Goal: Task Accomplishment & Management: Complete application form

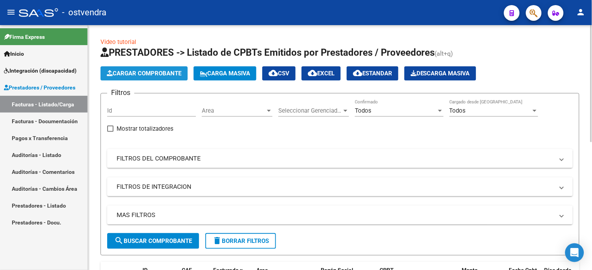
click at [143, 74] on span "Cargar Comprobante" at bounding box center [144, 73] width 75 height 7
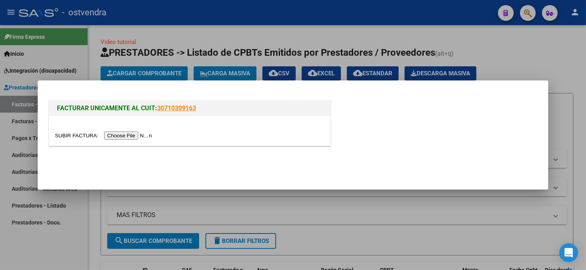
click at [130, 136] on input "file" at bounding box center [104, 135] width 99 height 8
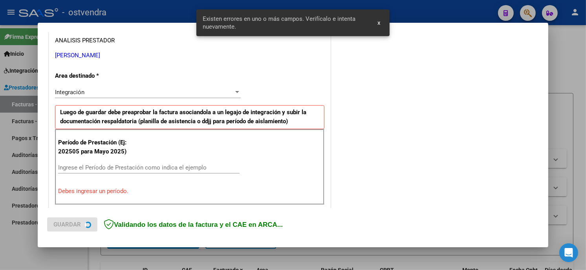
scroll to position [201, 0]
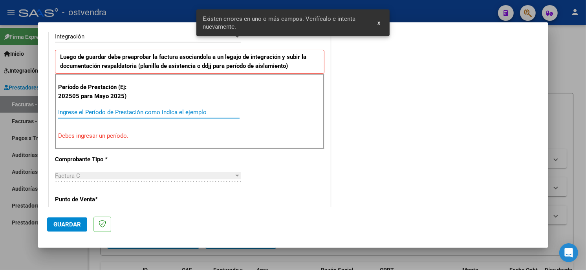
click at [162, 113] on input "Ingrese el Período de Prestación como indica el ejemplo" at bounding box center [148, 112] width 181 height 7
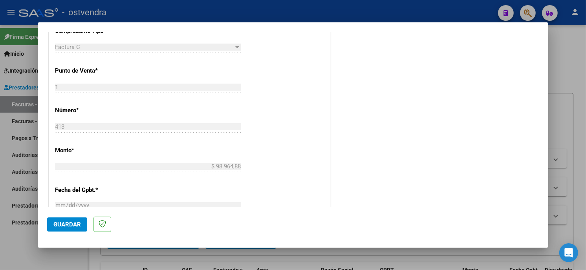
scroll to position [332, 0]
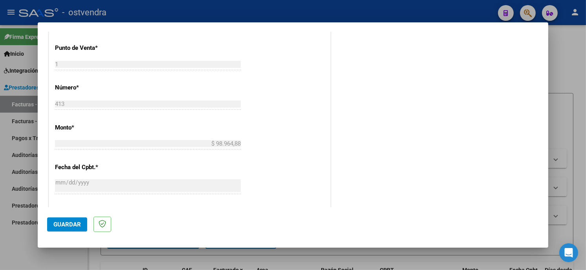
type input "202508"
click at [80, 226] on span "Guardar" at bounding box center [66, 224] width 27 height 7
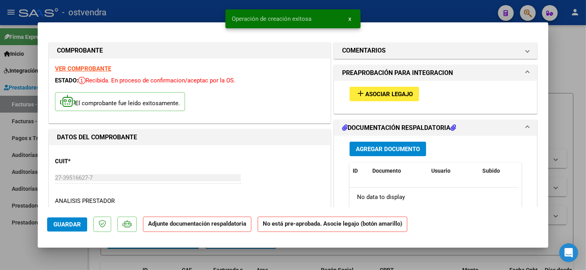
click at [365, 95] on span "Asociar Legajo" at bounding box center [388, 94] width 47 height 7
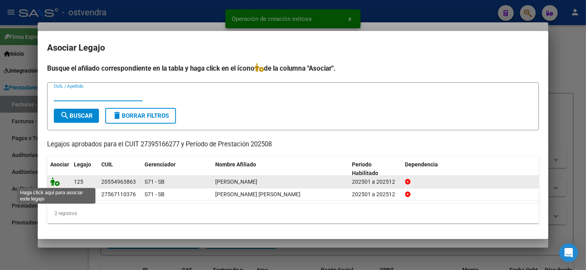
click at [51, 182] on icon at bounding box center [54, 181] width 9 height 9
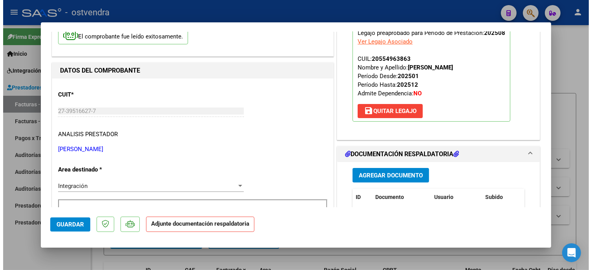
scroll to position [87, 0]
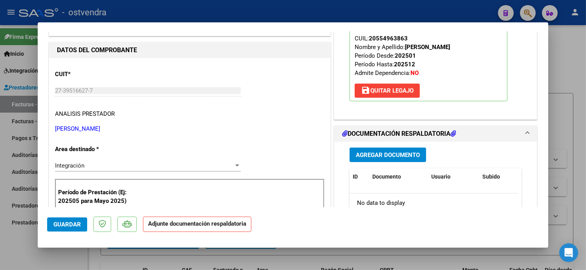
click at [409, 154] on span "Agregar Documento" at bounding box center [388, 155] width 64 height 7
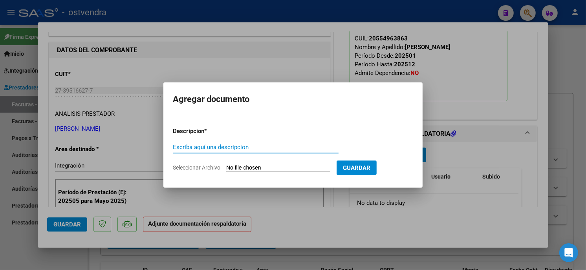
click at [282, 163] on form "Descripcion * Escriba aquí una descripcion Seleccionar Archivo Guardar" at bounding box center [293, 149] width 240 height 57
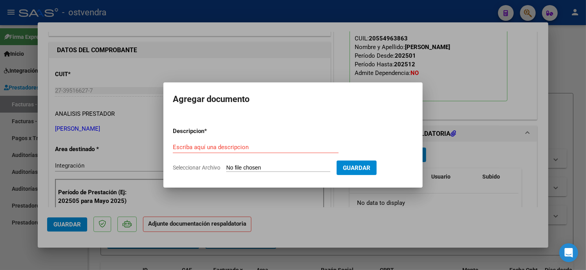
click at [282, 169] on input "Seleccionar Archivo" at bounding box center [278, 167] width 104 height 7
type input "C:\fakepath\ASISTENCIA C-1-413.pdf"
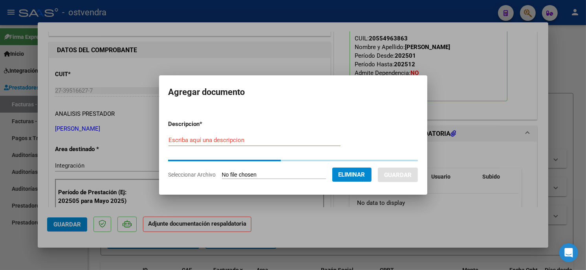
click at [244, 141] on input "Escriba aquí una descripcion" at bounding box center [254, 140] width 172 height 7
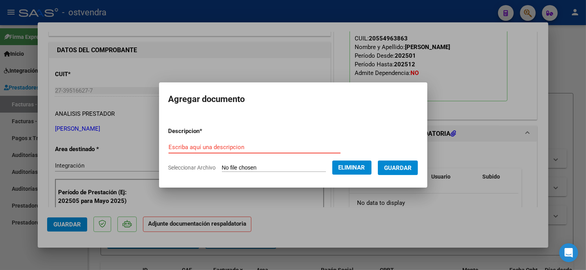
click at [244, 141] on div "Escriba aquí una descripcion" at bounding box center [254, 147] width 172 height 12
click at [247, 146] on input "Escriba aquí una descripcion" at bounding box center [254, 147] width 172 height 7
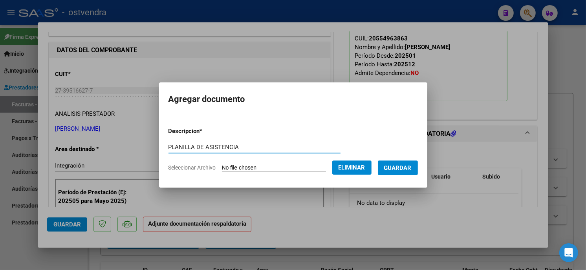
type input "PLANILLA DE ASISTENCIA"
click at [406, 168] on span "Guardar" at bounding box center [397, 167] width 27 height 7
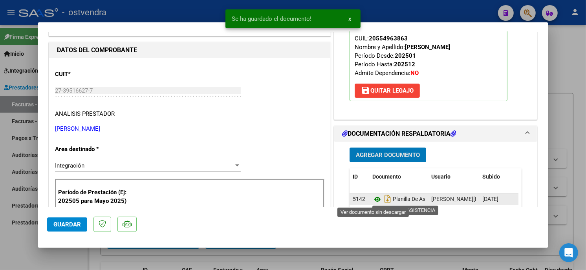
click at [372, 200] on icon at bounding box center [377, 199] width 10 height 9
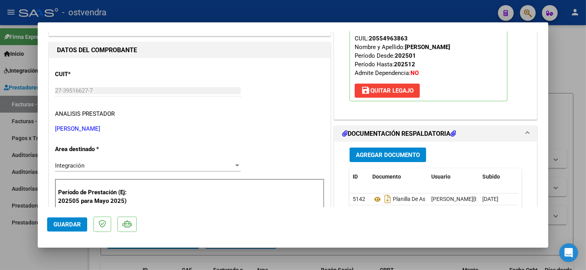
click at [159, 12] on div at bounding box center [293, 135] width 586 height 270
type input "$ 0,00"
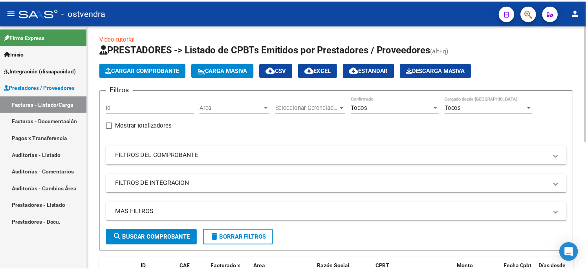
scroll to position [0, 0]
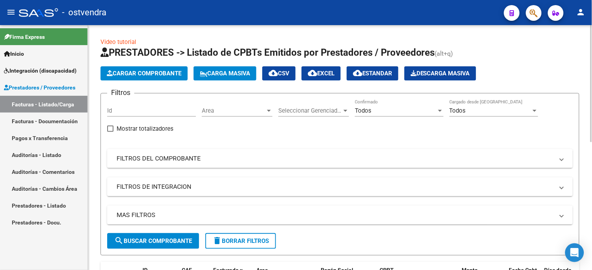
click at [142, 77] on button "Cargar Comprobante" at bounding box center [143, 73] width 87 height 14
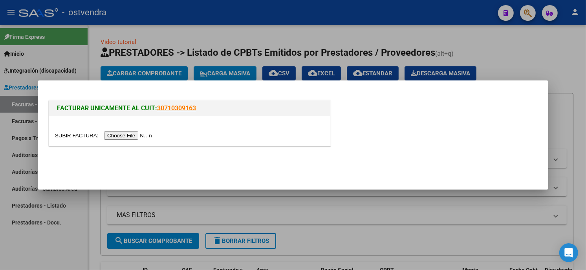
click at [133, 134] on input "file" at bounding box center [104, 135] width 99 height 8
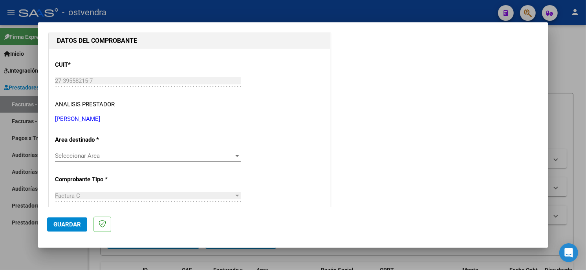
scroll to position [87, 0]
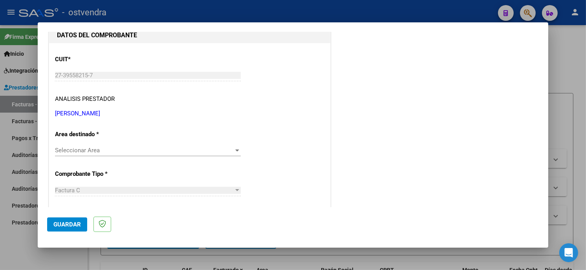
click at [117, 150] on span "Seleccionar Area" at bounding box center [144, 150] width 179 height 7
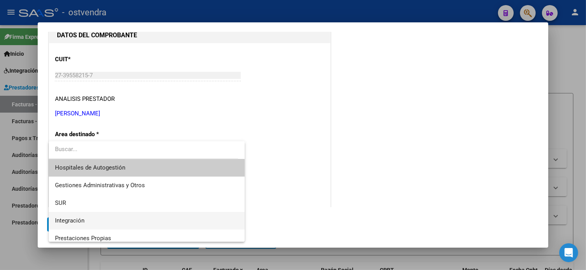
click at [104, 216] on span "Integración" at bounding box center [146, 221] width 183 height 18
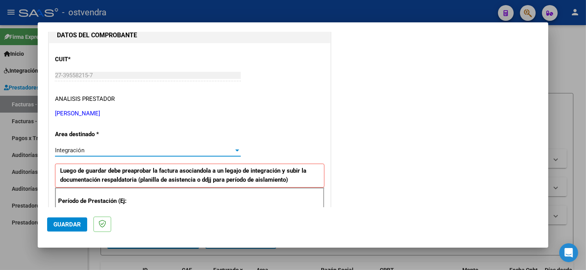
scroll to position [131, 0]
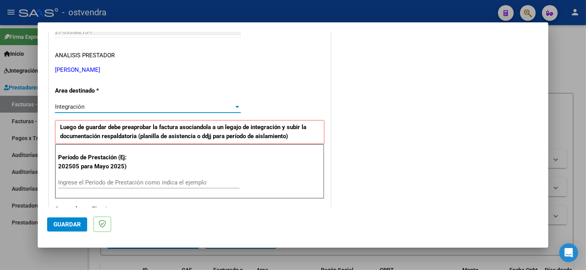
click at [123, 183] on input "Ingrese el Período de Prestación como indica el ejemplo" at bounding box center [148, 182] width 181 height 7
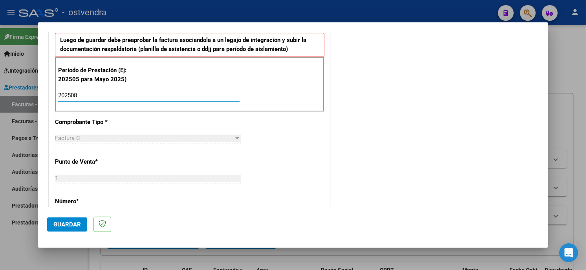
scroll to position [261, 0]
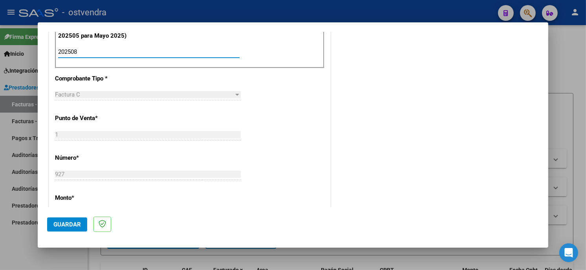
type input "202508"
click at [73, 223] on span "Guardar" at bounding box center [66, 224] width 27 height 7
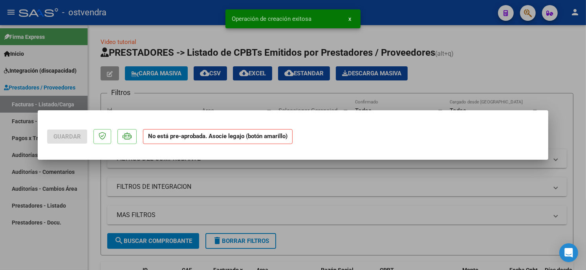
scroll to position [0, 0]
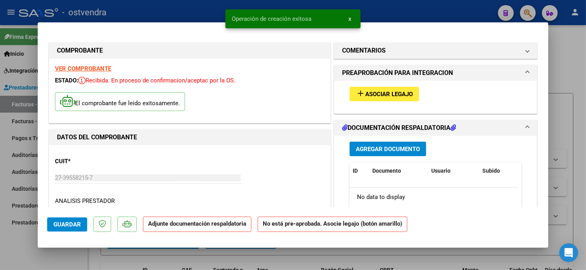
click at [393, 91] on span "Asociar Legajo" at bounding box center [388, 94] width 47 height 7
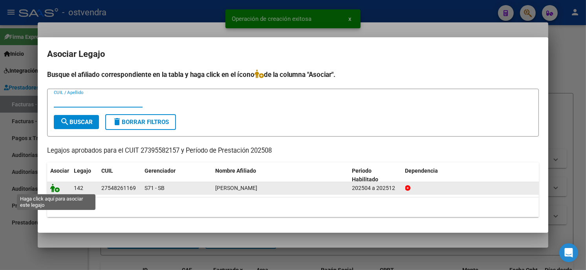
click at [57, 190] on icon at bounding box center [54, 188] width 9 height 9
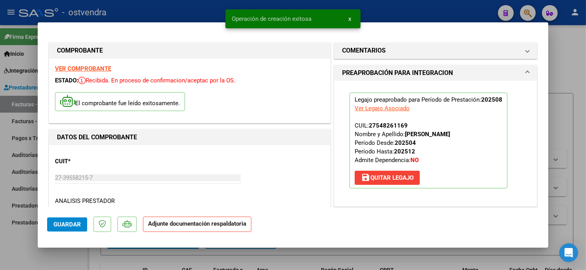
scroll to position [87, 0]
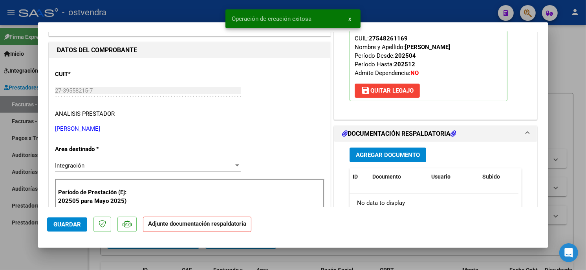
click at [398, 156] on span "Agregar Documento" at bounding box center [388, 155] width 64 height 7
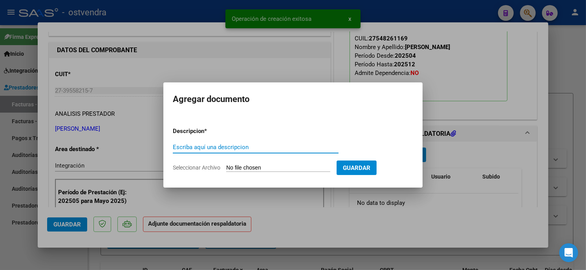
click at [247, 166] on input "Seleccionar Archivo" at bounding box center [278, 167] width 104 height 7
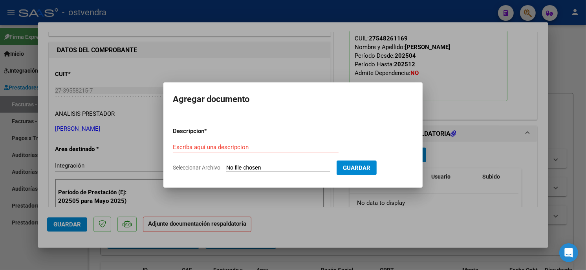
type input "C:\fakepath\ASISTENCIA C-1-927.pdf"
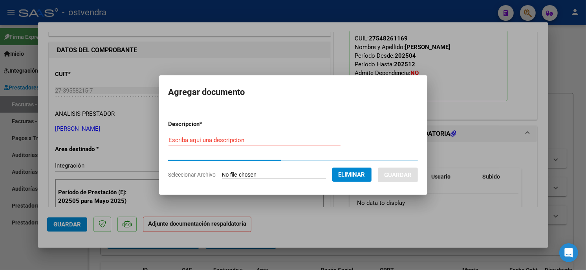
click at [215, 142] on input "Escriba aquí una descripcion" at bounding box center [254, 140] width 172 height 7
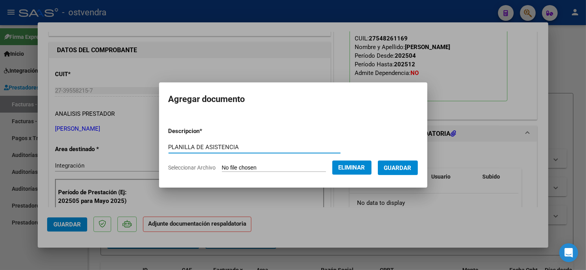
type input "PLANILLA DE ASISTENCIA"
click at [407, 166] on span "Guardar" at bounding box center [397, 167] width 27 height 7
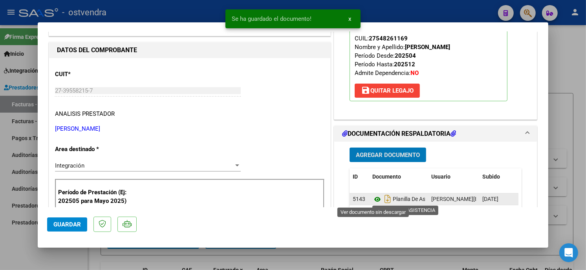
click at [372, 201] on icon at bounding box center [377, 199] width 10 height 9
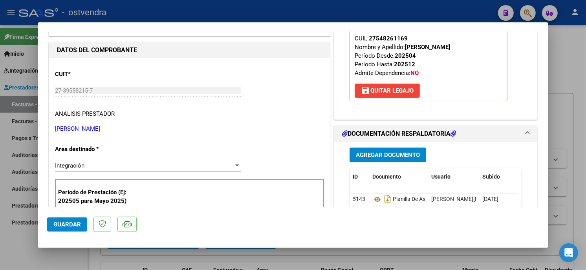
click at [75, 222] on span "Guardar" at bounding box center [66, 224] width 27 height 7
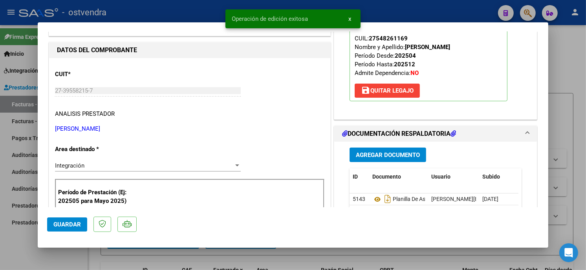
click at [139, 18] on div at bounding box center [293, 135] width 586 height 270
type input "$ 0,00"
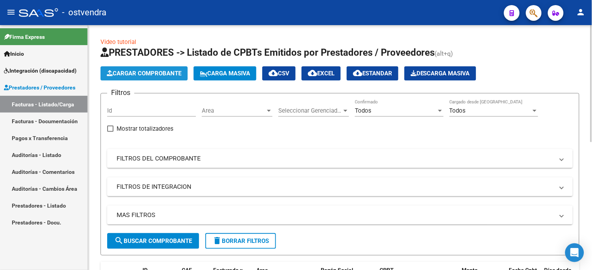
click at [152, 72] on span "Cargar Comprobante" at bounding box center [144, 73] width 75 height 7
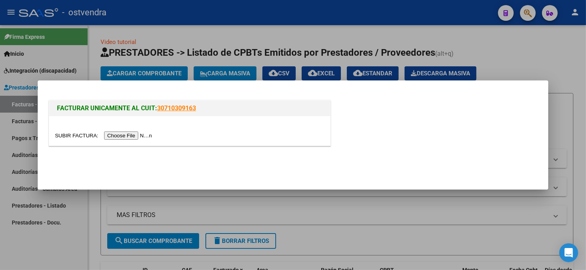
click at [138, 138] on input "file" at bounding box center [104, 135] width 99 height 8
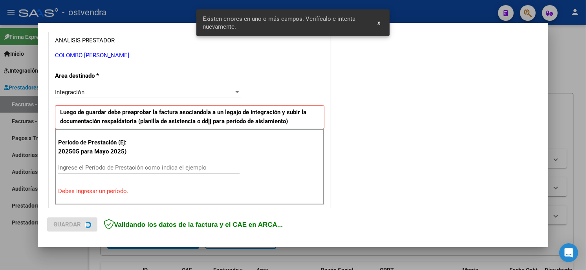
scroll to position [185, 0]
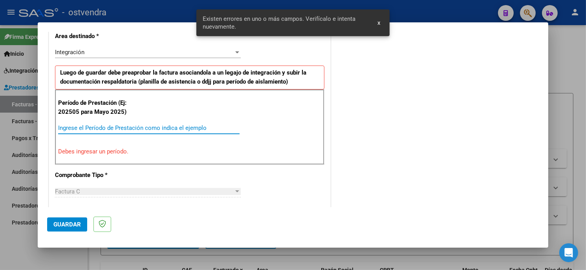
click at [163, 126] on input "Ingrese el Período de Prestación como indica el ejemplo" at bounding box center [148, 127] width 181 height 7
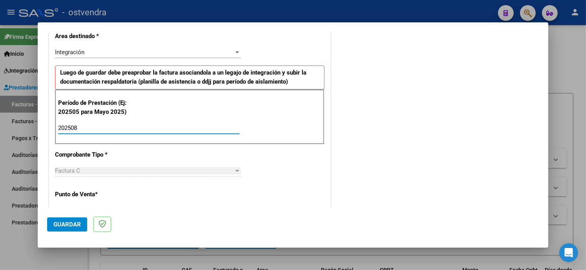
type input "202508"
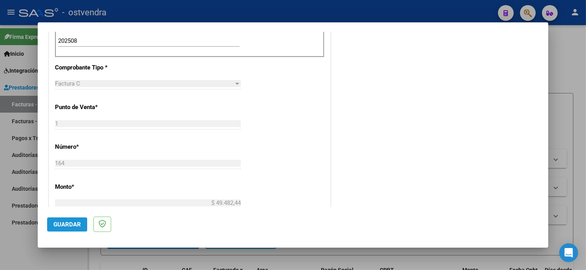
click at [80, 222] on span "Guardar" at bounding box center [66, 224] width 27 height 7
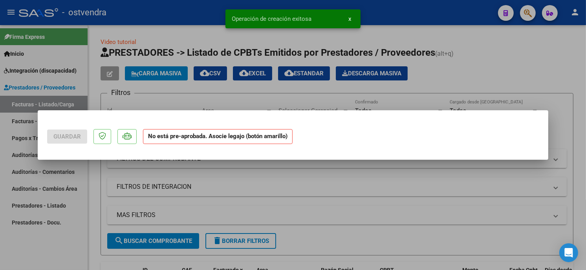
scroll to position [0, 0]
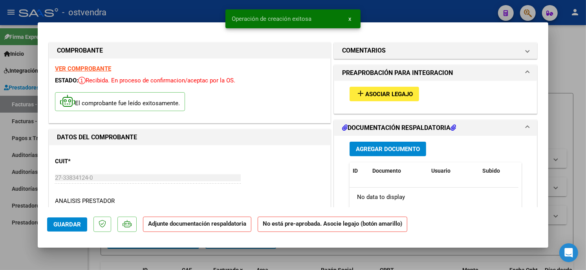
click at [403, 97] on span "Asociar Legajo" at bounding box center [388, 94] width 47 height 7
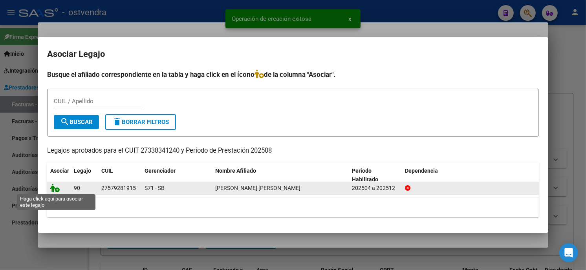
click at [55, 187] on icon at bounding box center [54, 188] width 9 height 9
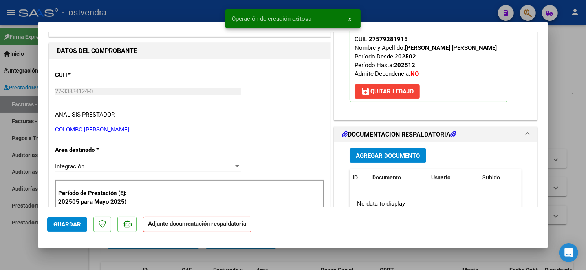
scroll to position [131, 0]
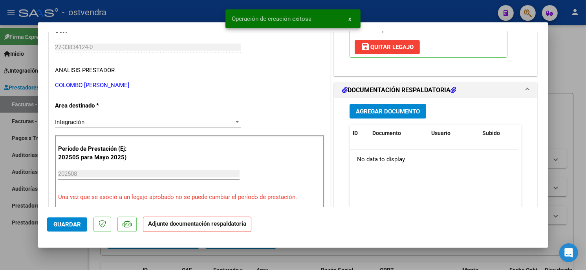
click at [382, 109] on span "Agregar Documento" at bounding box center [388, 111] width 64 height 7
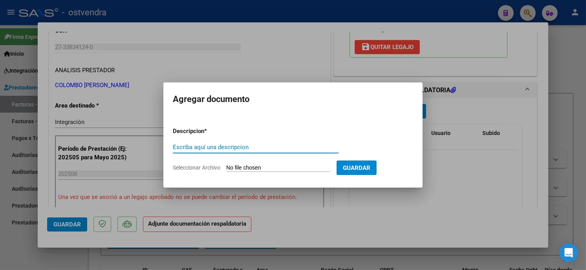
click at [281, 169] on input "Seleccionar Archivo" at bounding box center [278, 167] width 104 height 7
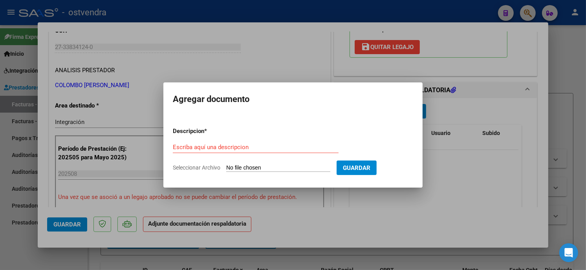
type input "C:\fakepath\ASISTENCIA C-1-164.pdf"
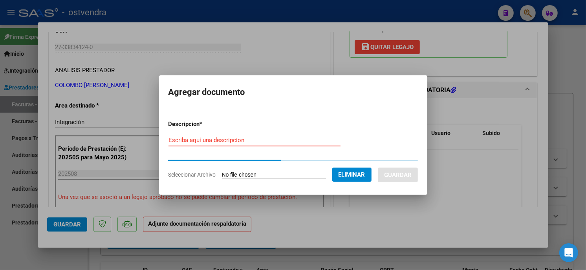
click at [246, 140] on input "Escriba aquí una descripcion" at bounding box center [254, 140] width 172 height 7
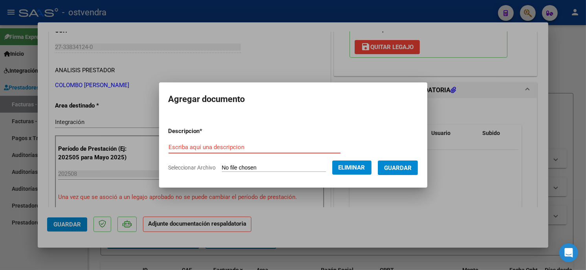
click at [245, 150] on input "Escriba aquí una descripcion" at bounding box center [254, 147] width 172 height 7
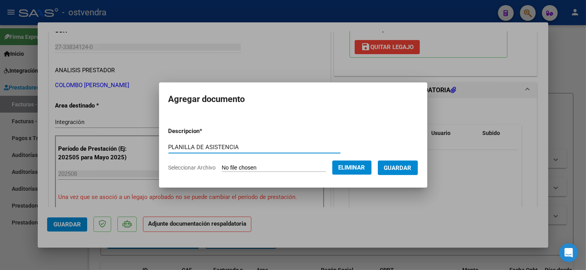
type input "PLANILLA DE ASISTENCIA"
click at [397, 165] on span "Guardar" at bounding box center [397, 167] width 27 height 7
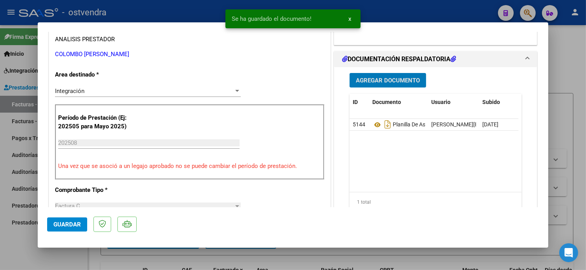
scroll to position [174, 0]
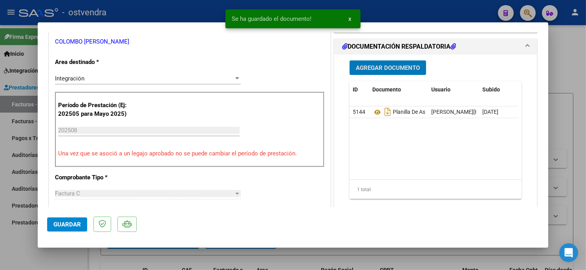
click at [80, 220] on button "Guardar" at bounding box center [67, 224] width 40 height 14
